Goal: Task Accomplishment & Management: Use online tool/utility

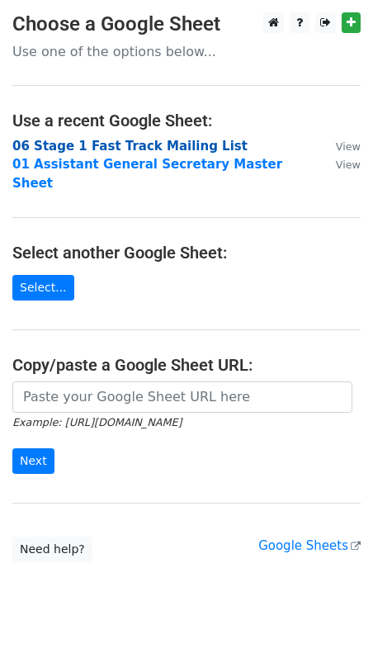
click at [163, 144] on strong "06 Stage 1 Fast Track Mailing List" at bounding box center [129, 146] width 235 height 15
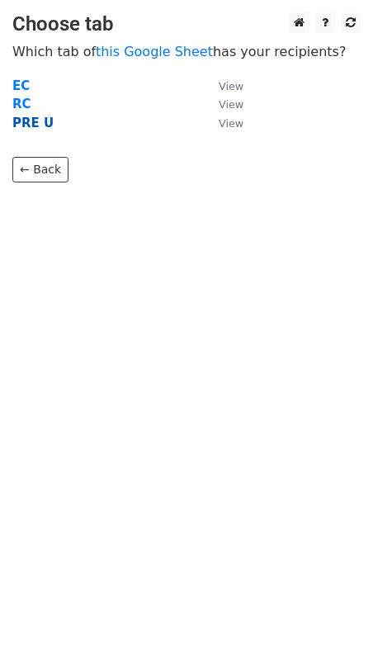
click at [34, 124] on strong "PRE U" at bounding box center [32, 123] width 41 height 15
